Goal: Task Accomplishment & Management: Use online tool/utility

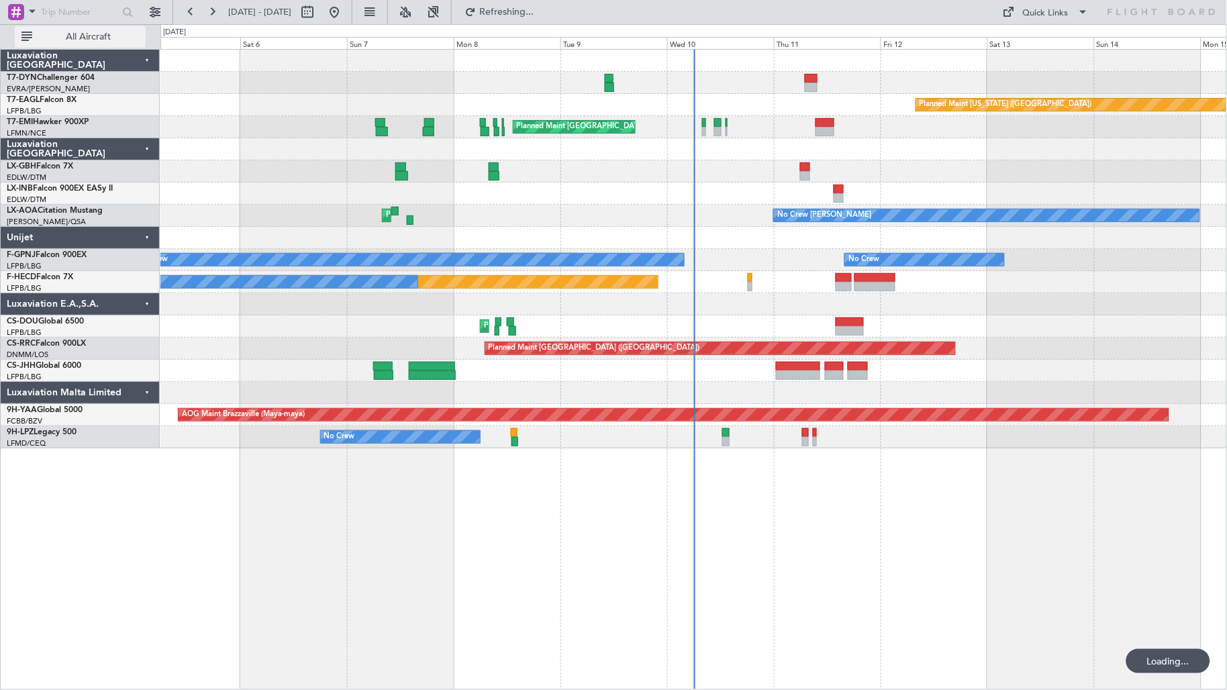
click at [59, 28] on button "All Aircraft" at bounding box center [80, 36] width 131 height 21
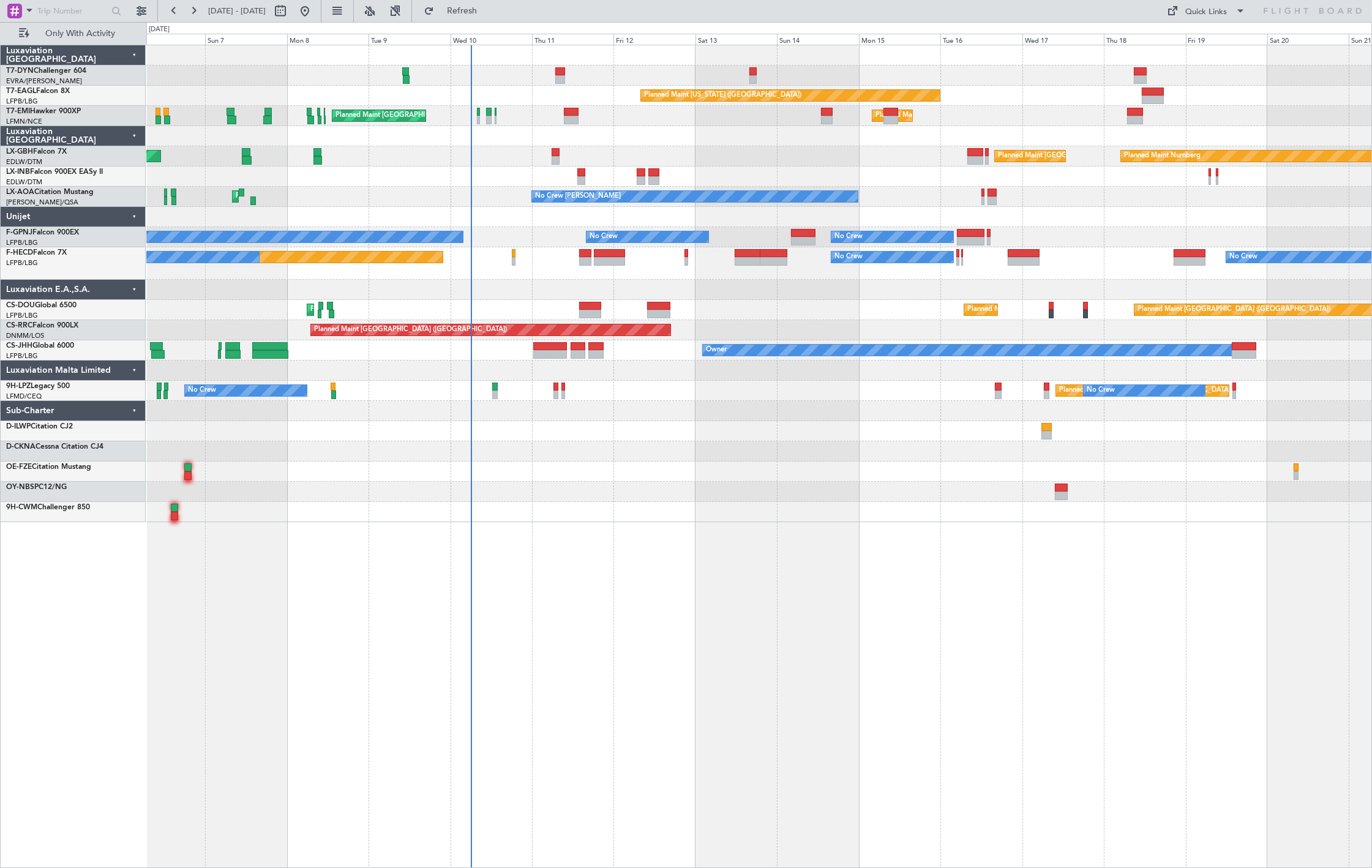
click at [374, 456] on div at bounding box center [758, 451] width 1225 height 20
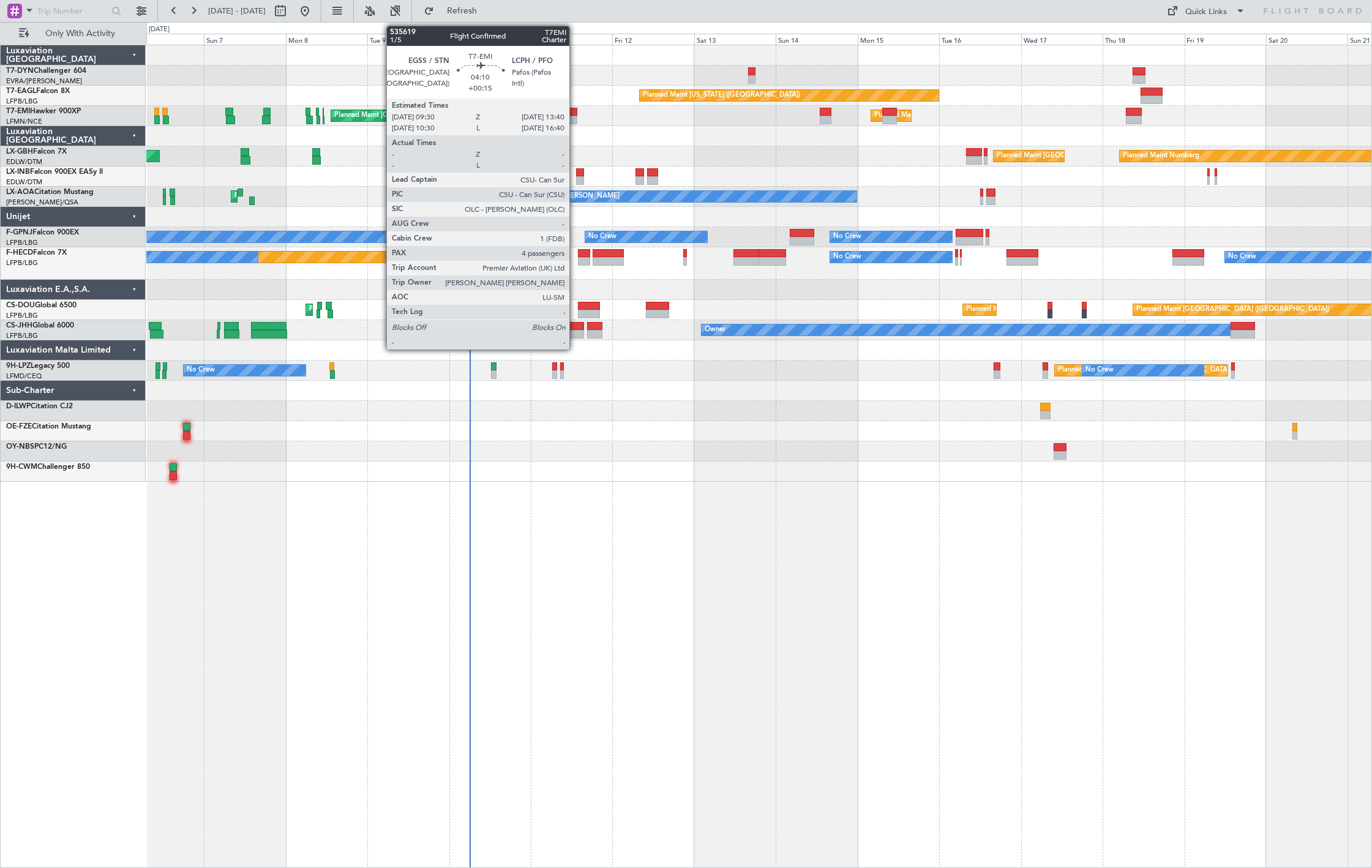
click at [577, 111] on div at bounding box center [570, 111] width 15 height 8
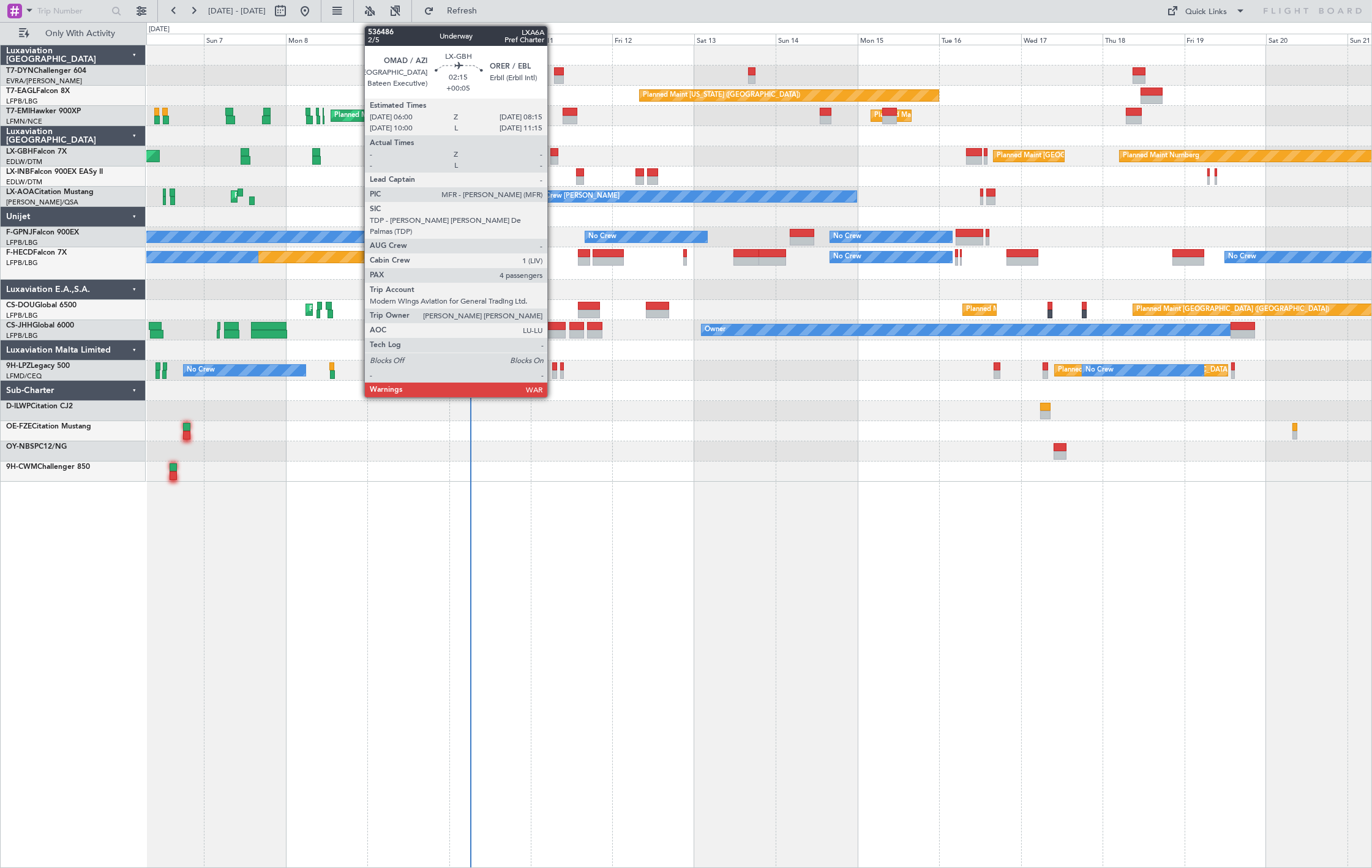
click at [554, 151] on div at bounding box center [554, 151] width 8 height 8
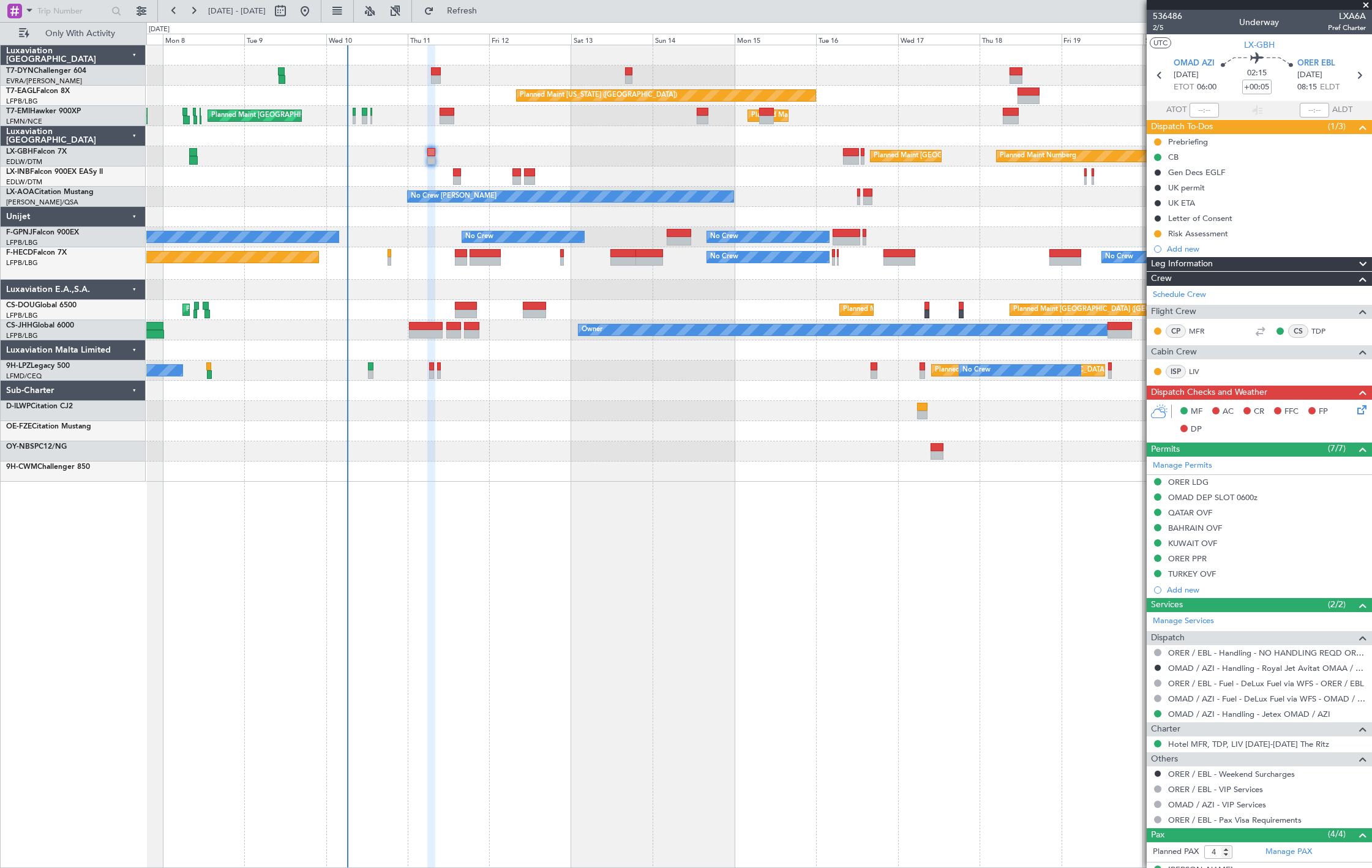
click at [494, 425] on div "Planned Maint [US_STATE] ([GEOGRAPHIC_DATA]) Planned Maint [GEOGRAPHIC_DATA] Pl…" at bounding box center [758, 264] width 1225 height 437
click at [1007, 16] on span "536486" at bounding box center [1168, 16] width 29 height 13
click at [1007, 27] on span "2/5" at bounding box center [1168, 27] width 29 height 10
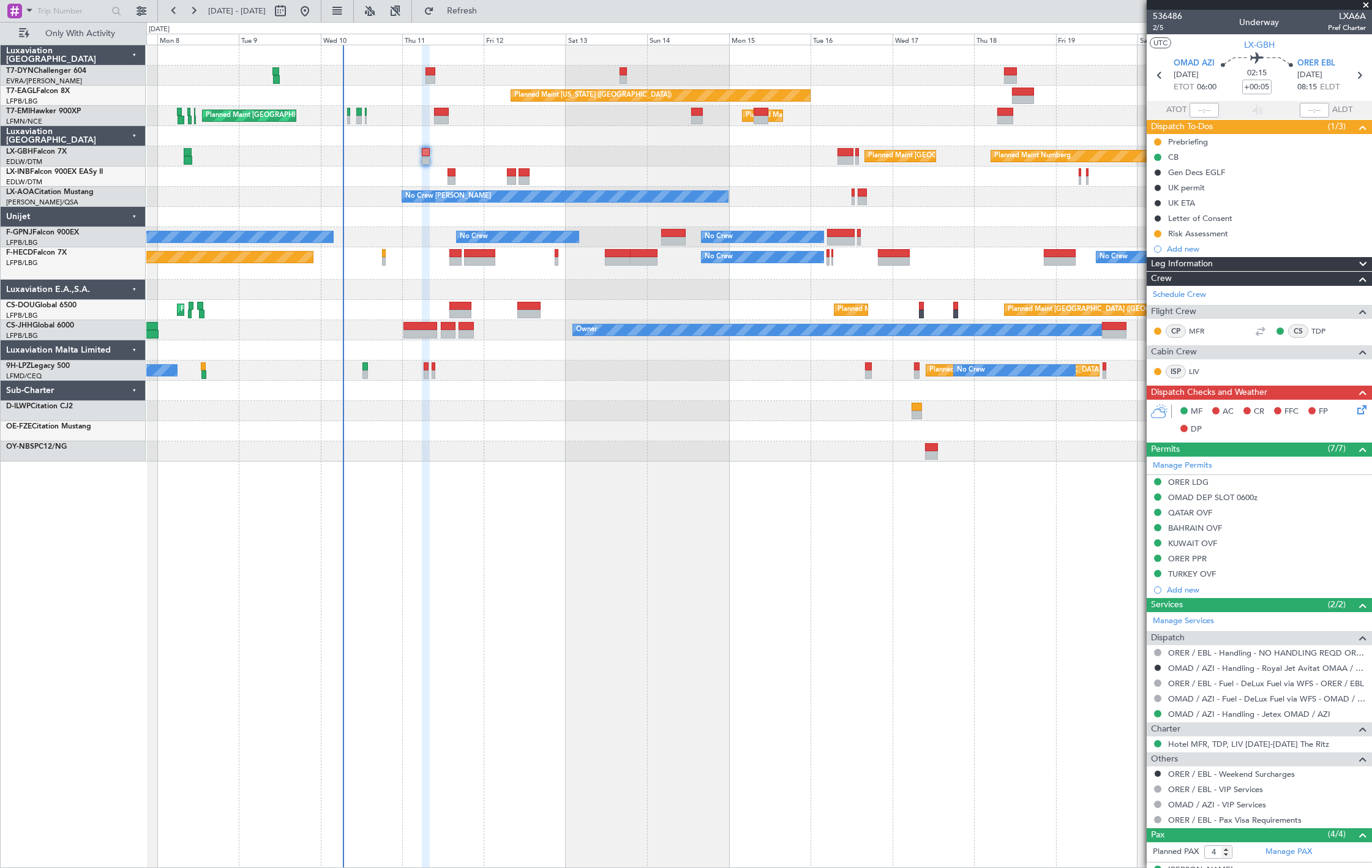
click at [537, 107] on div "Planned Maint [US_STATE] ([GEOGRAPHIC_DATA]) Planned Maint [GEOGRAPHIC_DATA] Pl…" at bounding box center [758, 253] width 1225 height 416
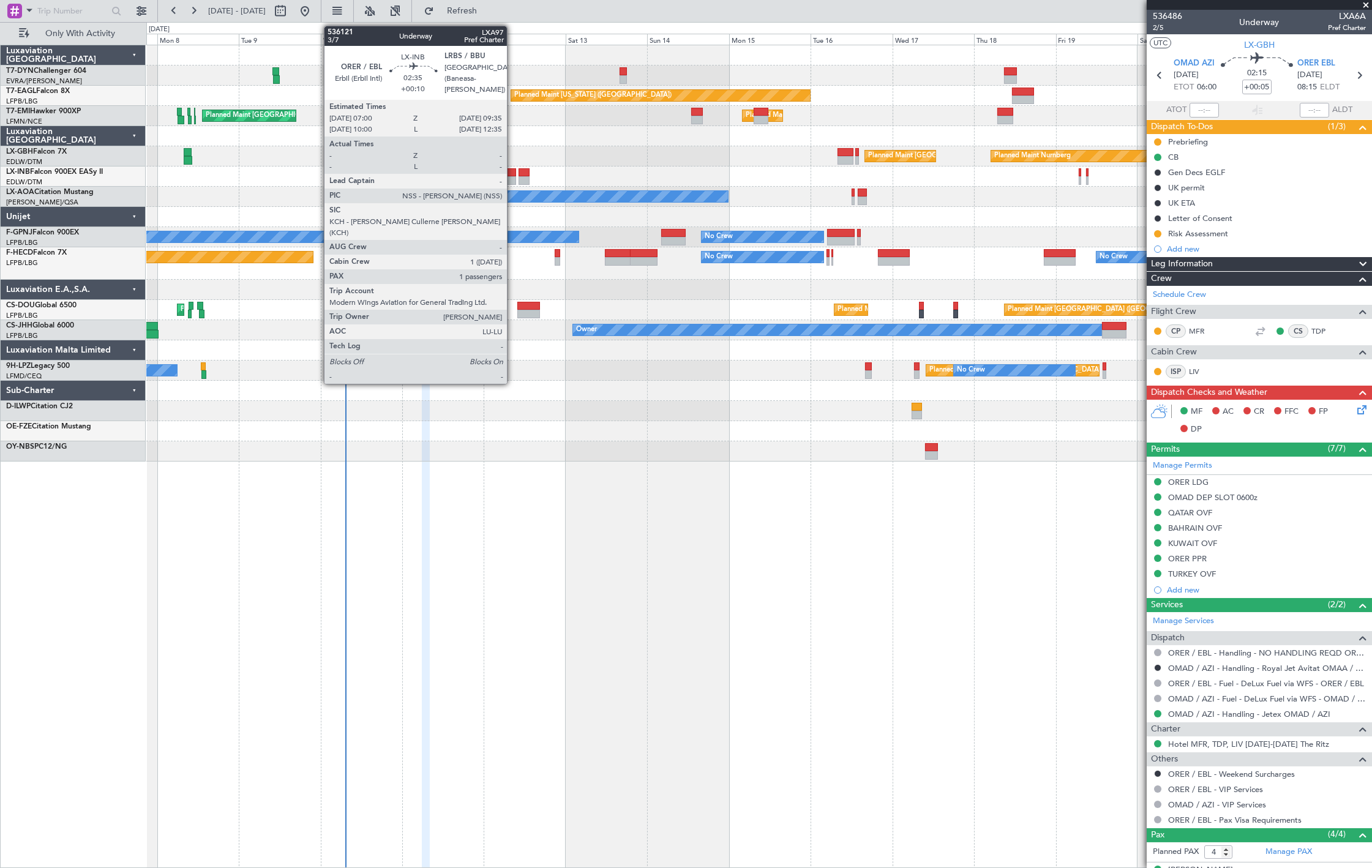
click at [514, 174] on div at bounding box center [512, 172] width 9 height 8
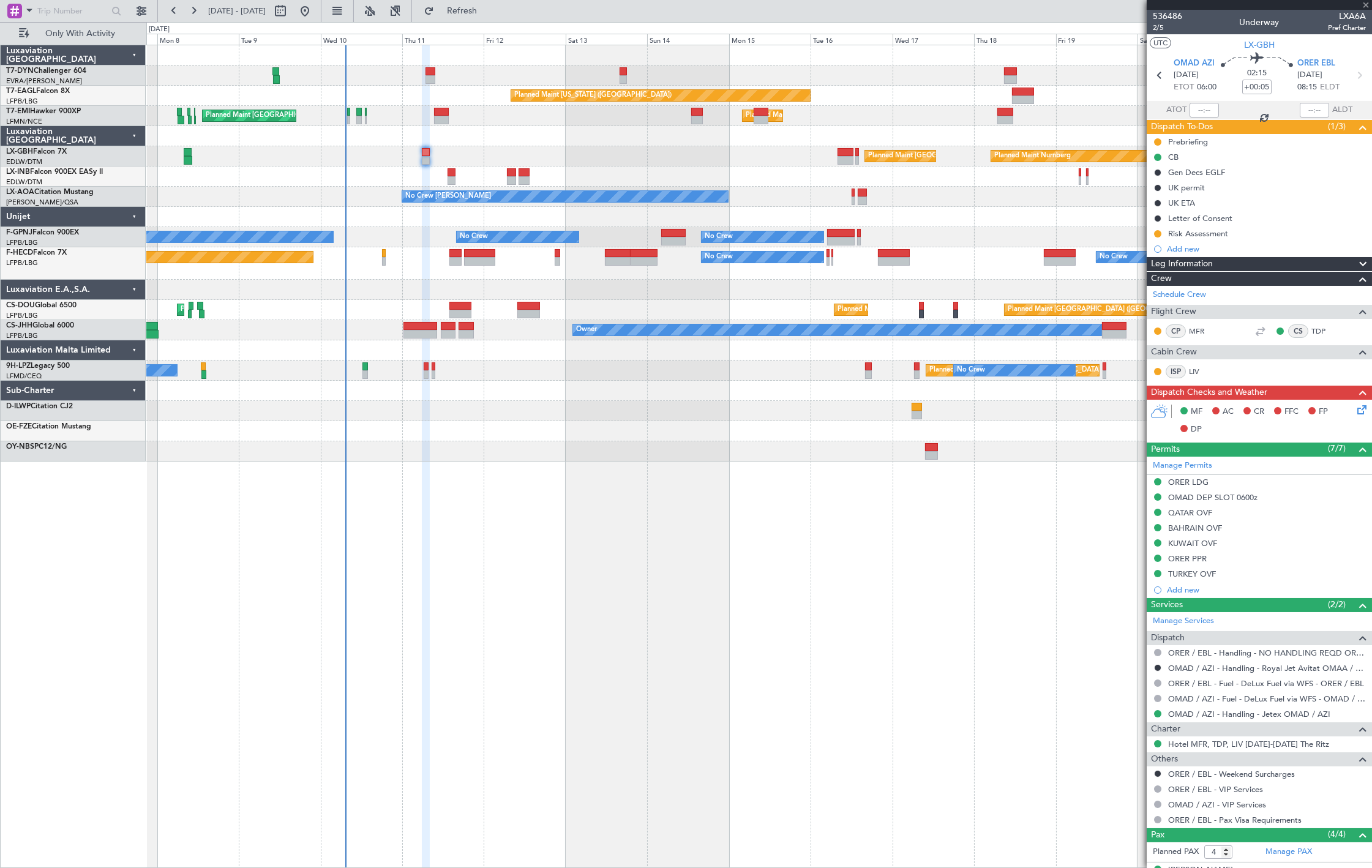
type input "+00:10"
type input "1"
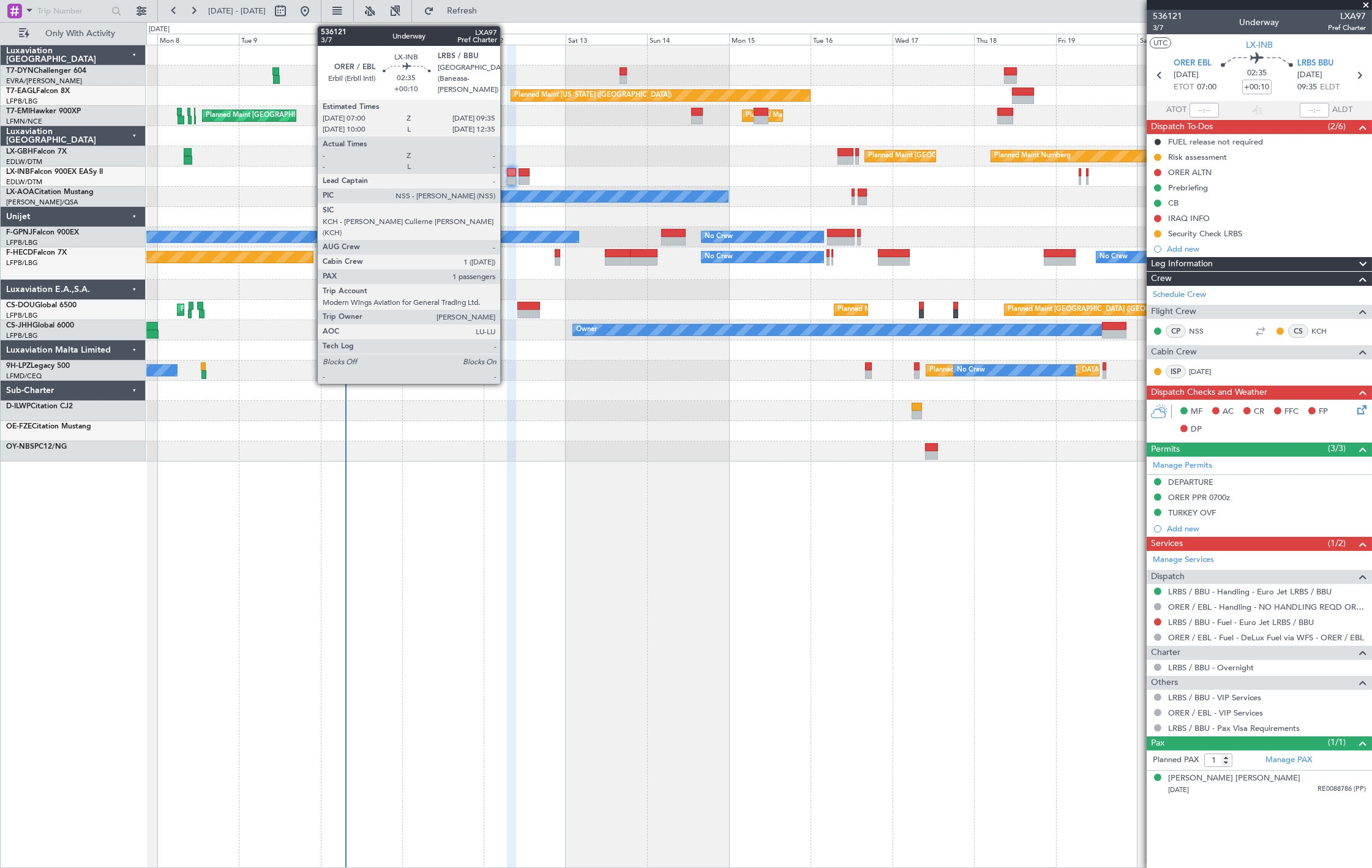
click at [507, 170] on div at bounding box center [512, 172] width 9 height 8
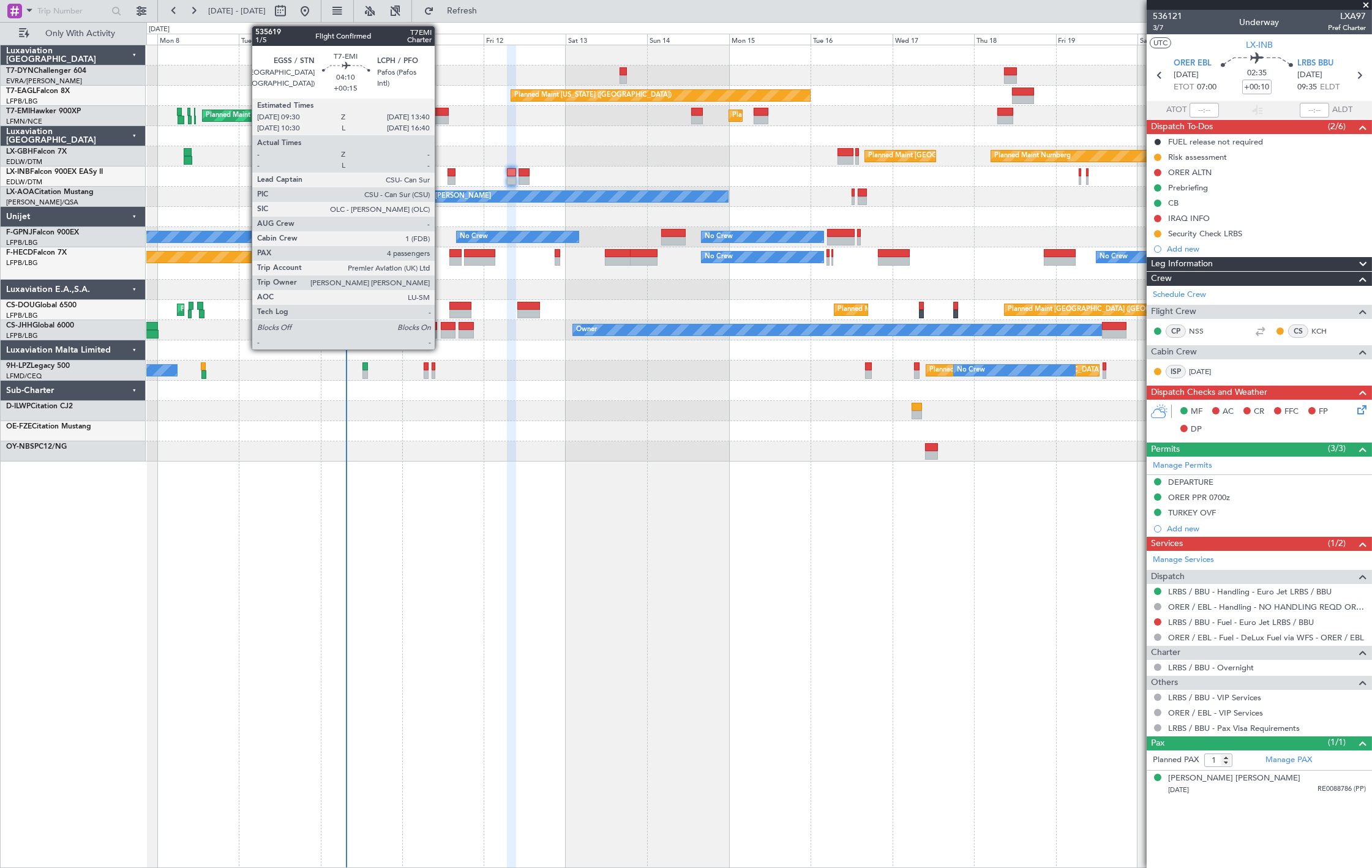
click at [441, 115] on div at bounding box center [442, 111] width 15 height 8
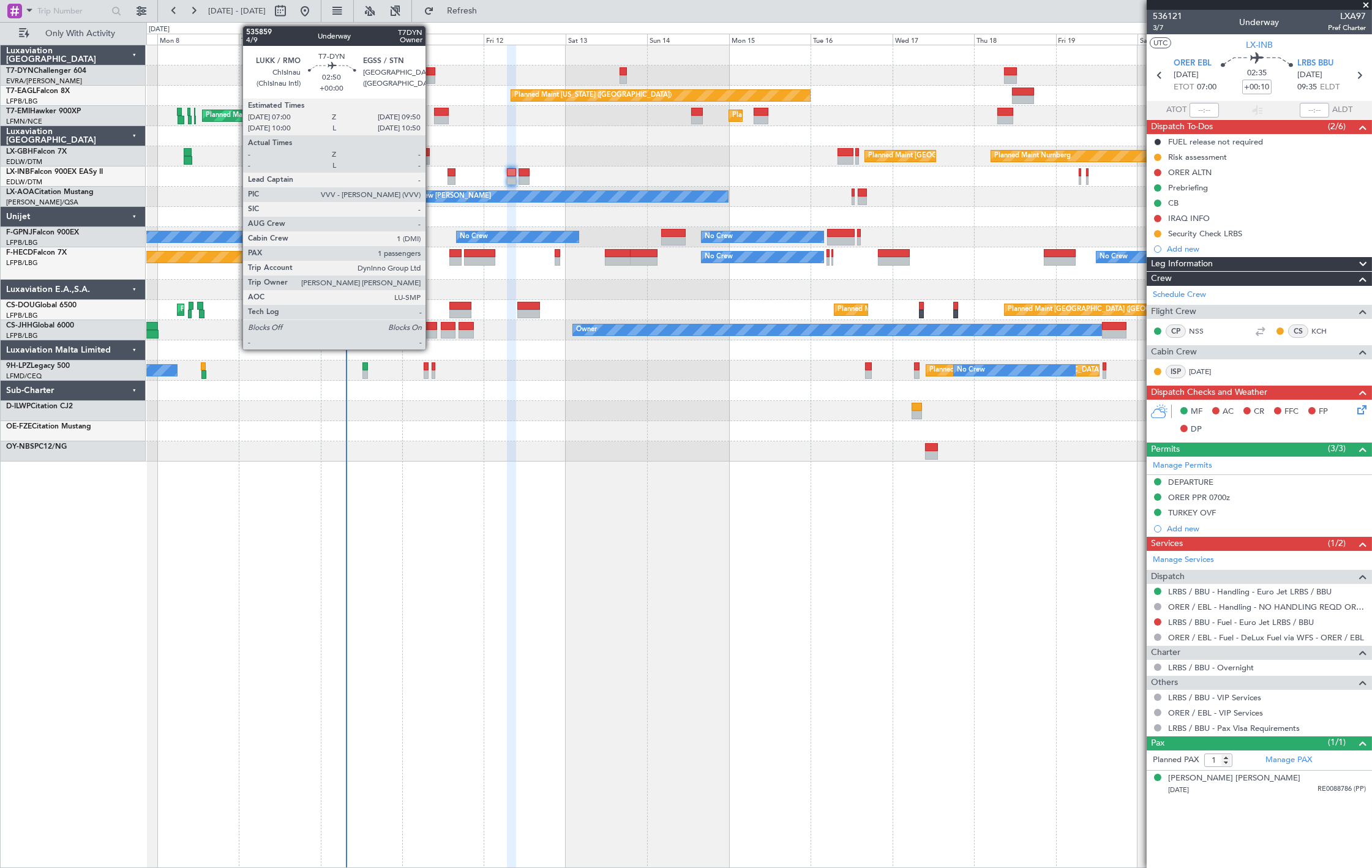
click at [431, 77] on div at bounding box center [431, 79] width 10 height 8
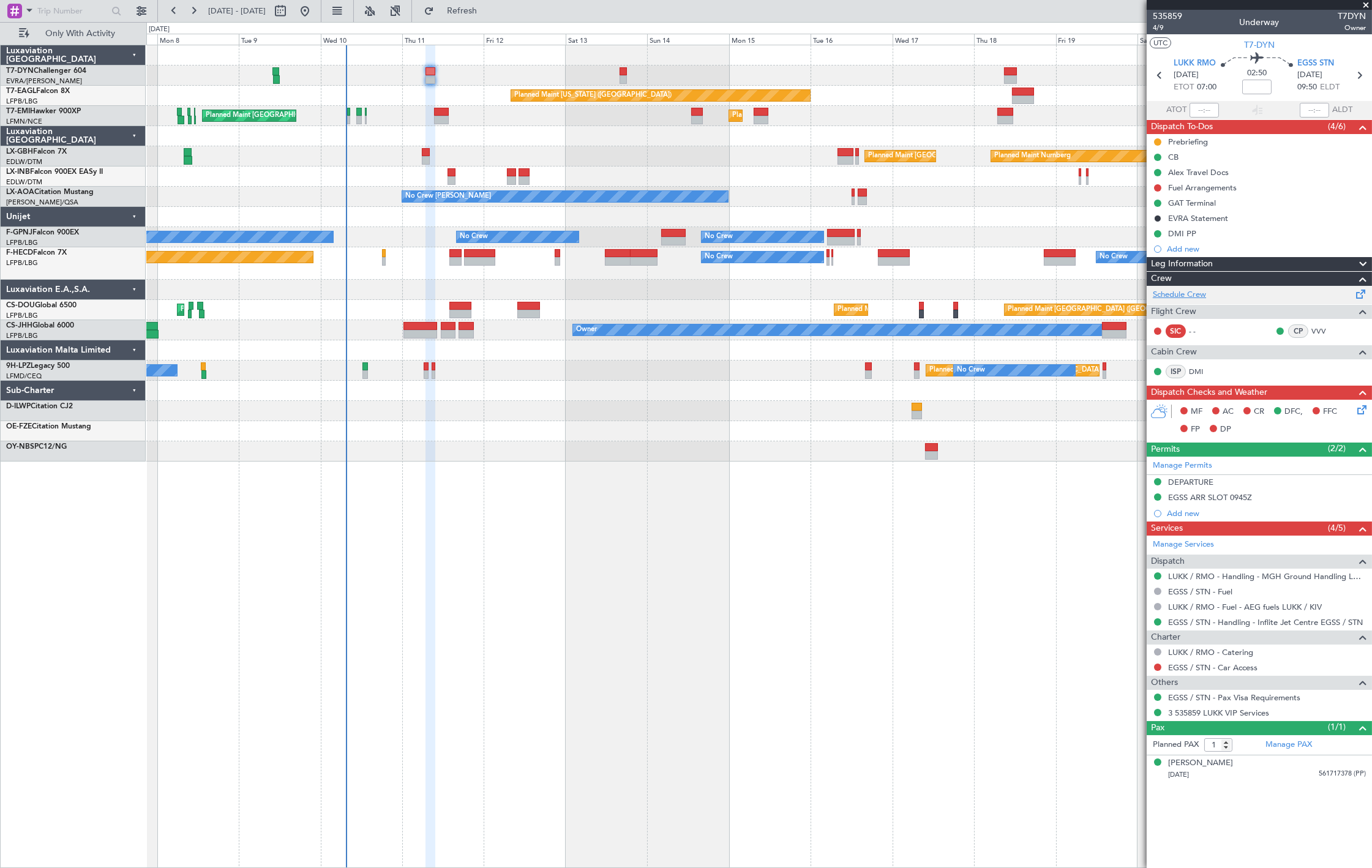
click at [1007, 294] on link "Schedule Crew" at bounding box center [1180, 294] width 53 height 12
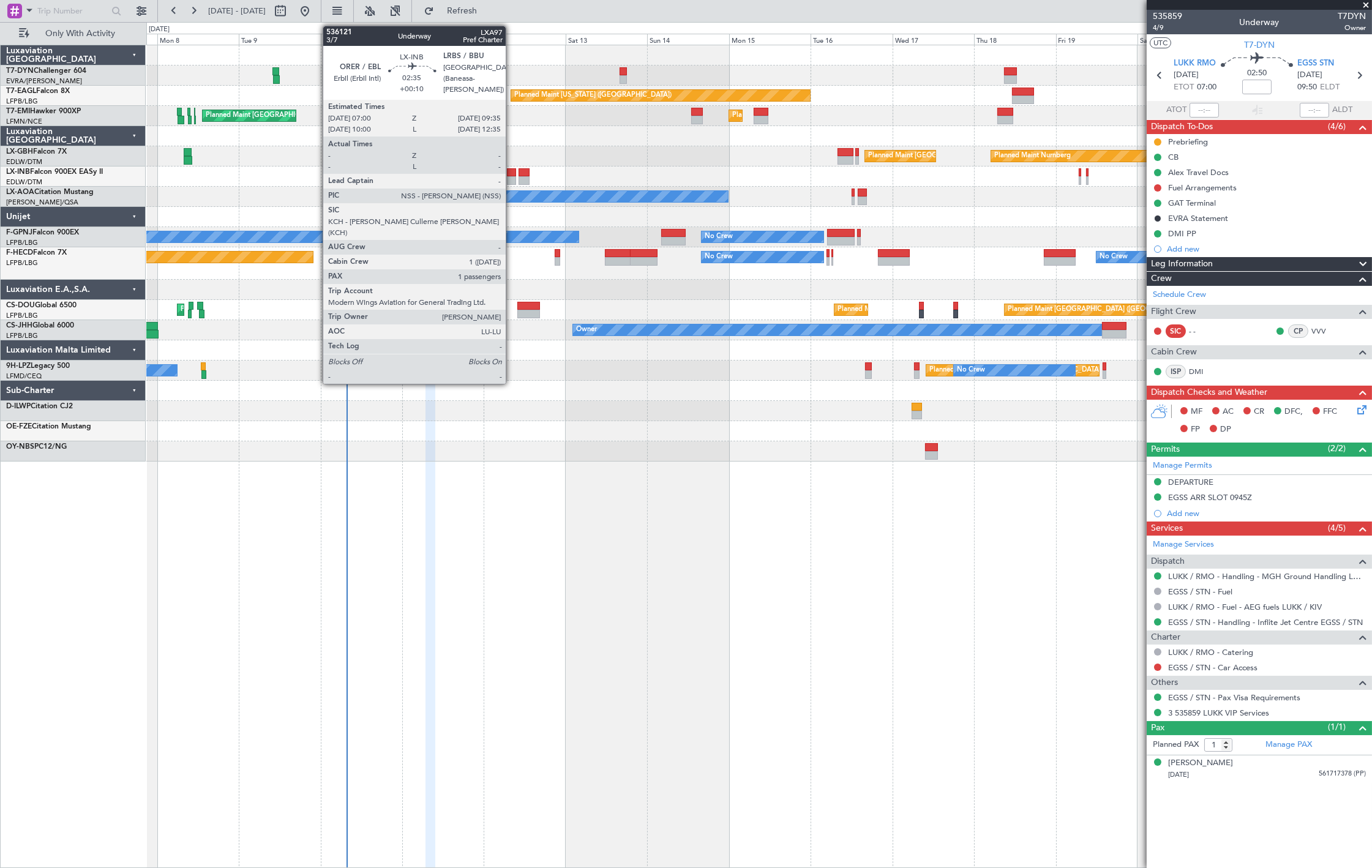
click at [512, 176] on div at bounding box center [512, 180] width 9 height 8
type input "+00:10"
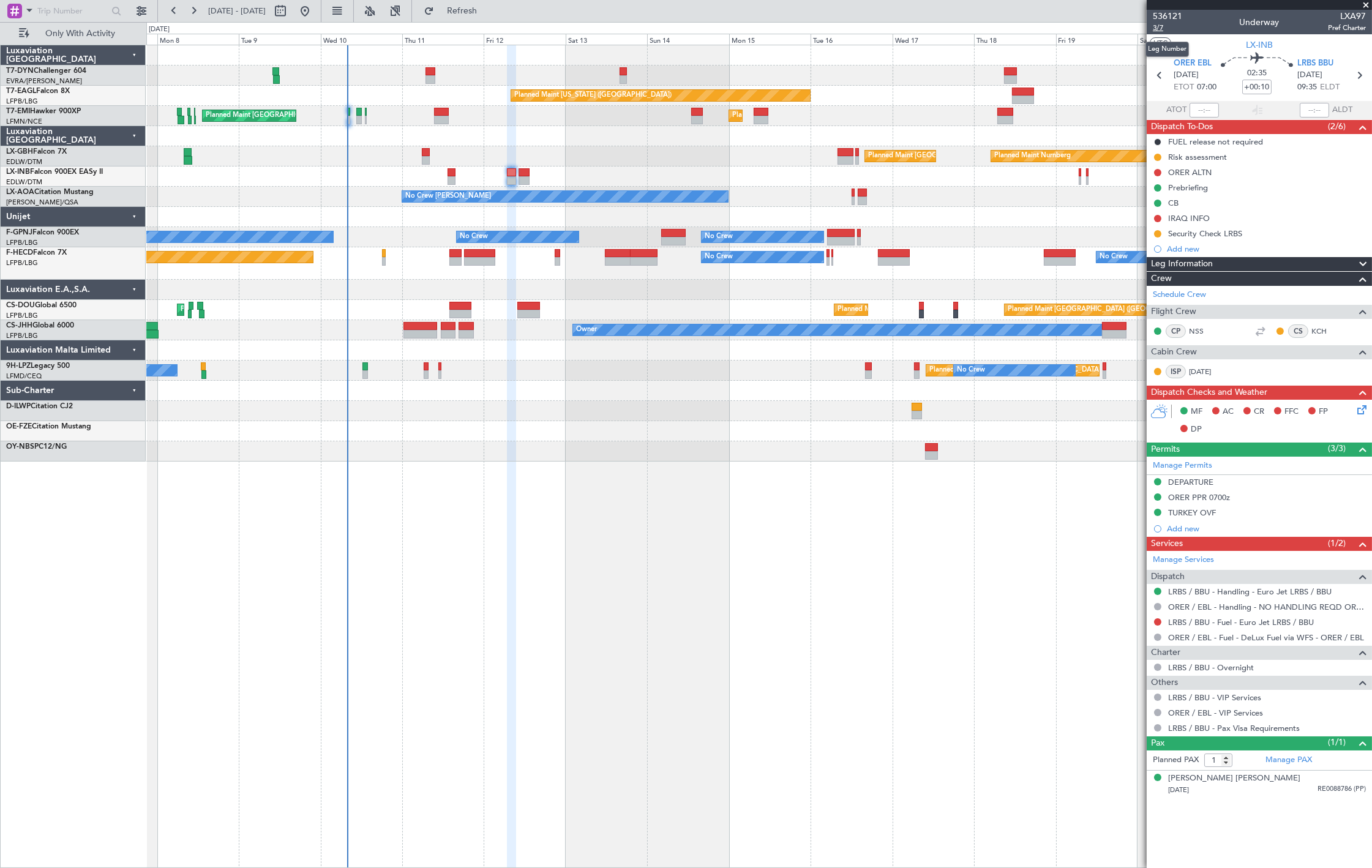
click at [1007, 27] on span "3/7" at bounding box center [1168, 27] width 29 height 10
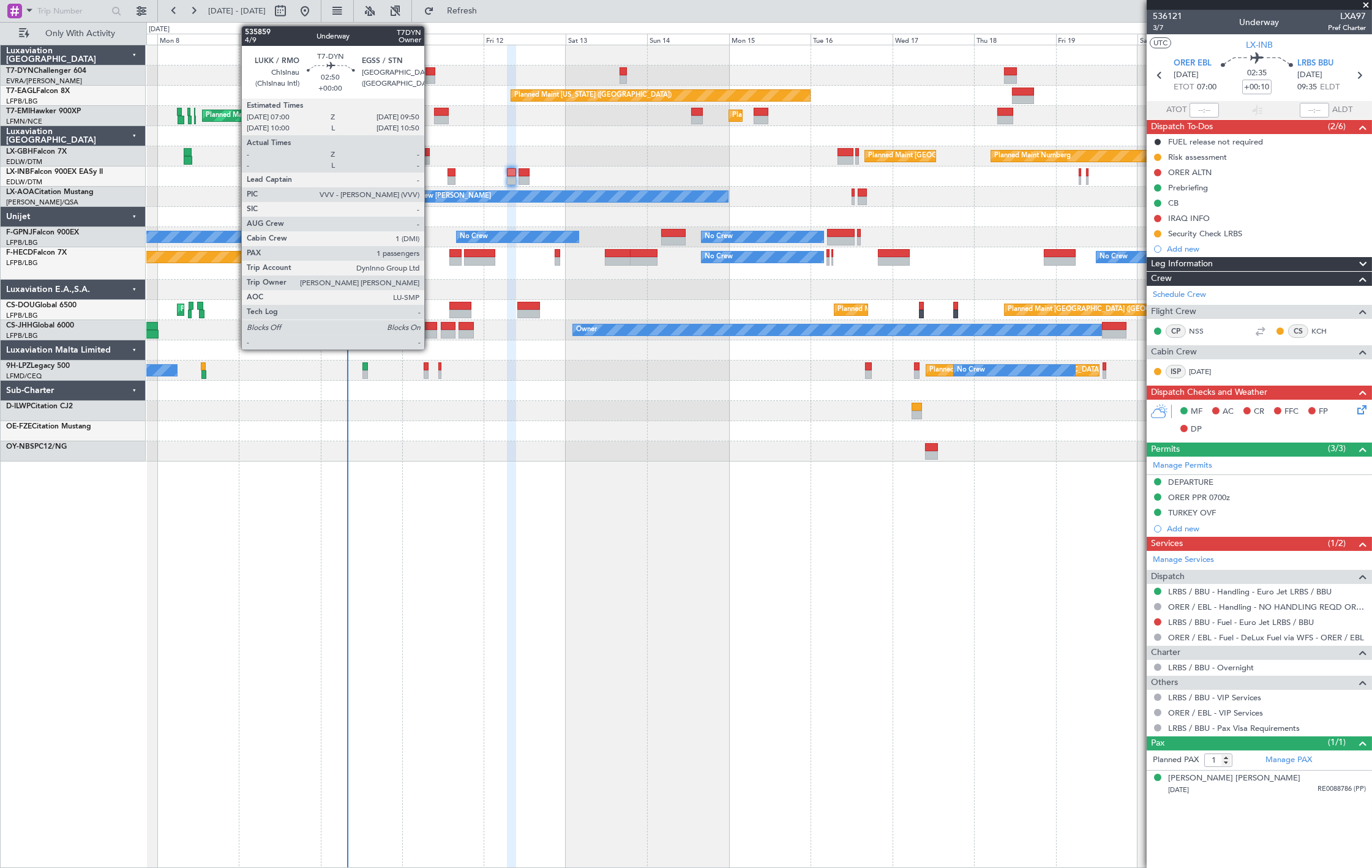
click at [431, 70] on div at bounding box center [431, 71] width 10 height 8
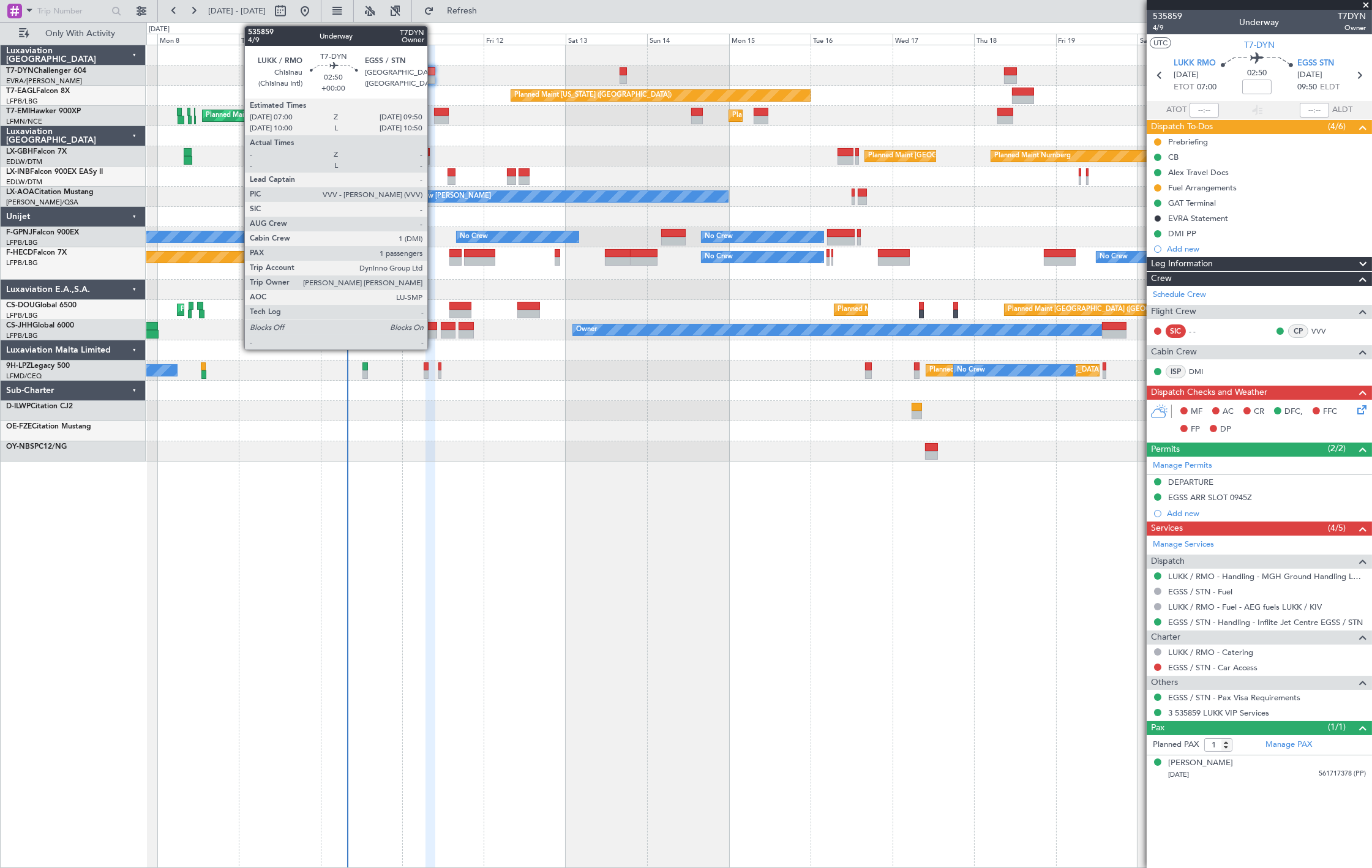
click at [433, 71] on div at bounding box center [431, 71] width 10 height 8
